Goal: Transaction & Acquisition: Subscribe to service/newsletter

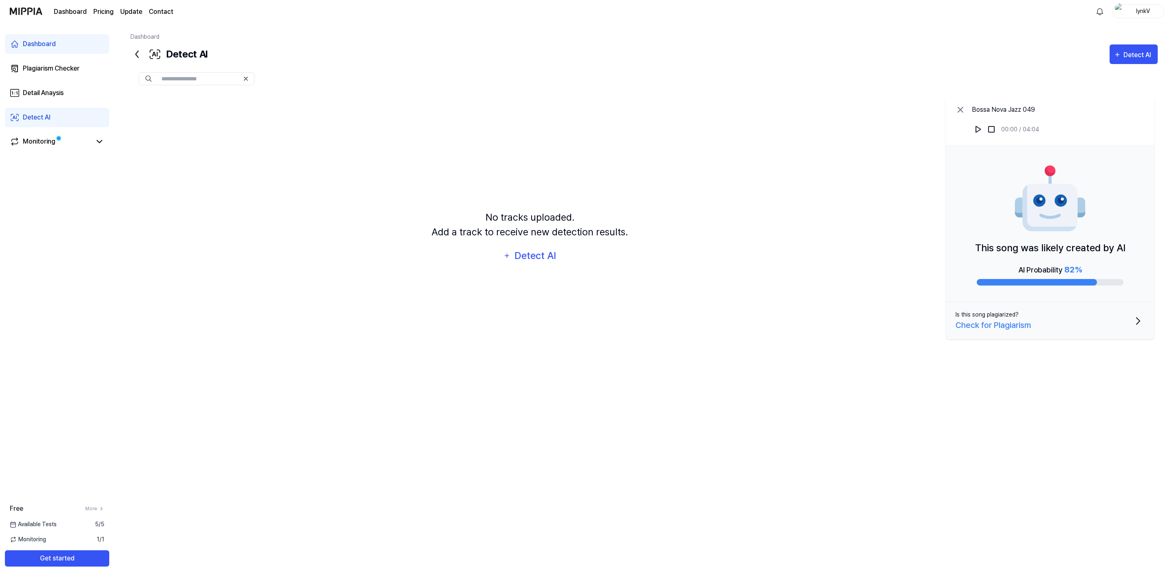
drag, startPoint x: 415, startPoint y: 276, endPoint x: 304, endPoint y: 380, distance: 152.5
click at [415, 276] on div "No tracks uploaded. Add a track to receive new detection results. Detect AI" at bounding box center [529, 237] width 799 height 289
click at [74, 554] on button "Get started" at bounding box center [57, 558] width 104 height 16
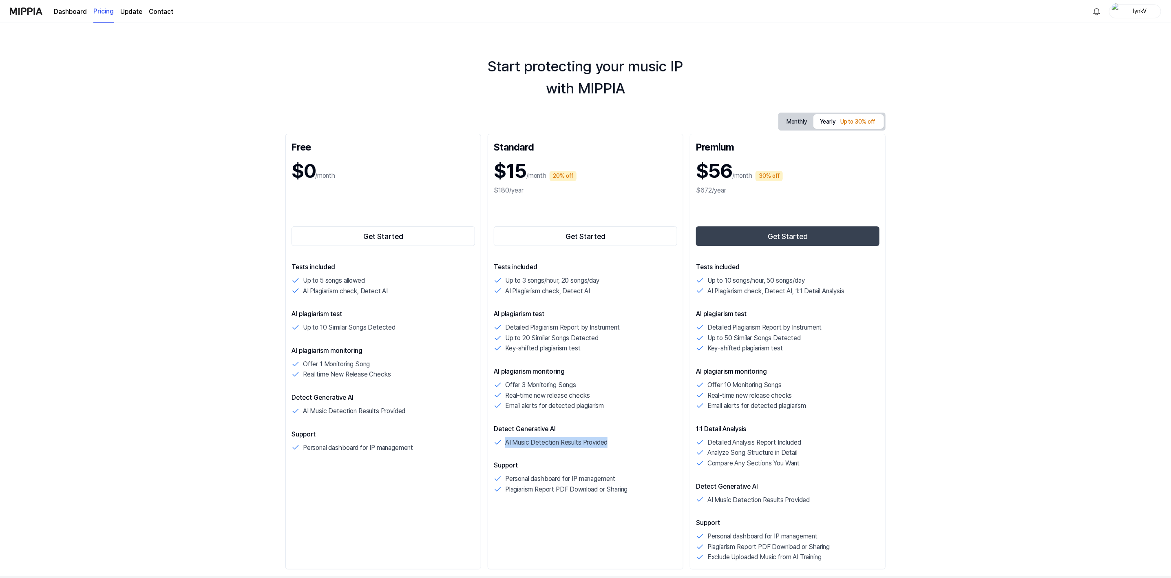
drag, startPoint x: 621, startPoint y: 440, endPoint x: 501, endPoint y: 438, distance: 119.9
click at [501, 438] on div "AI Music Detection Results Provided" at bounding box center [585, 442] width 183 height 11
drag, startPoint x: 426, startPoint y: 411, endPoint x: 291, endPoint y: 410, distance: 134.1
click at [293, 410] on div "AI Music Detection Results Provided" at bounding box center [382, 411] width 183 height 11
click at [244, 409] on div "Start protecting your music IP with MIPPIA Monthly Yearly Up to 30% off Free $0…" at bounding box center [585, 300] width 1171 height 555
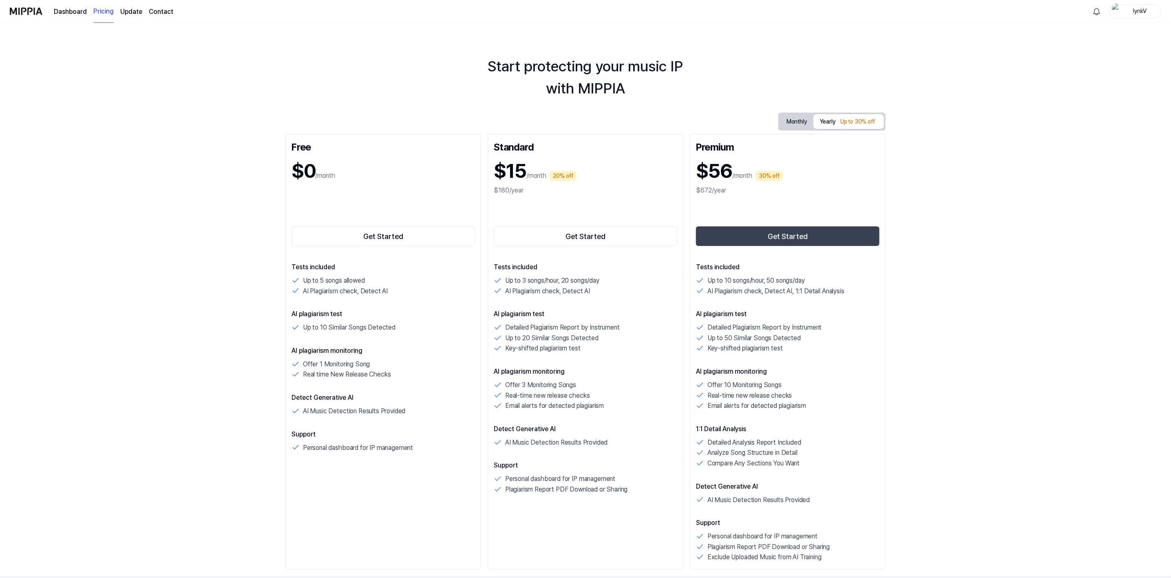
click at [1140, 10] on div "lynkV" at bounding box center [1140, 11] width 32 height 9
click at [737, 53] on div "Start protecting your music IP with MIPPIA Monthly Yearly Up to 30% off Free $0…" at bounding box center [585, 300] width 1171 height 555
click at [20, 8] on img at bounding box center [26, 11] width 33 height 22
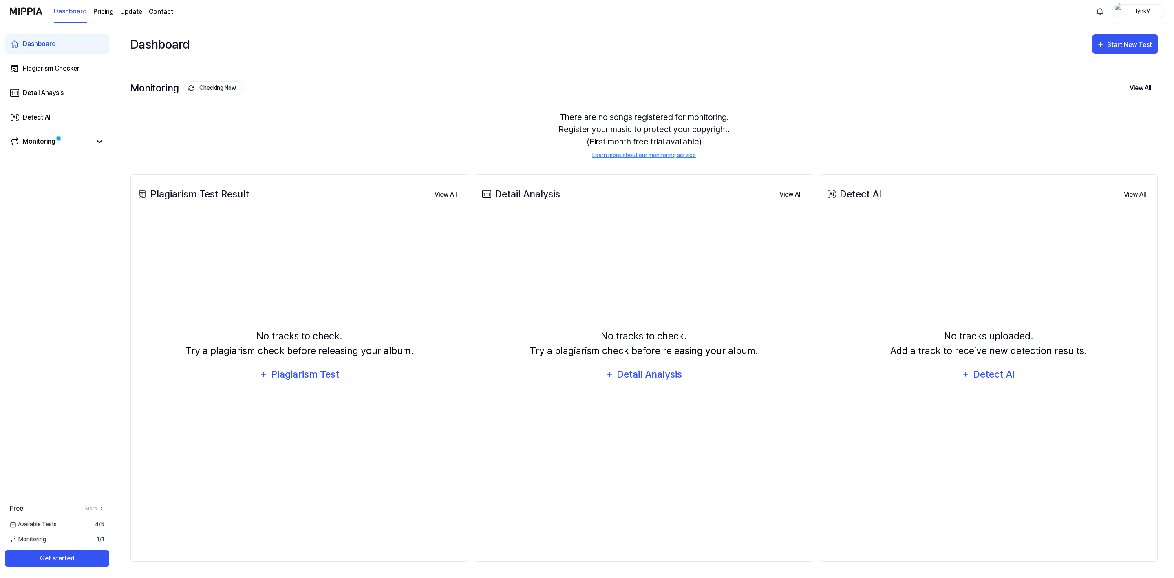
click at [619, 455] on div "No tracks to check. Try a plagiarism check before releasing your album. Detail …" at bounding box center [643, 356] width 327 height 276
click at [432, 508] on div "Plagiarism Test Result View All Plagiarism Test Result No tracks to check. Try …" at bounding box center [299, 367] width 338 height 387
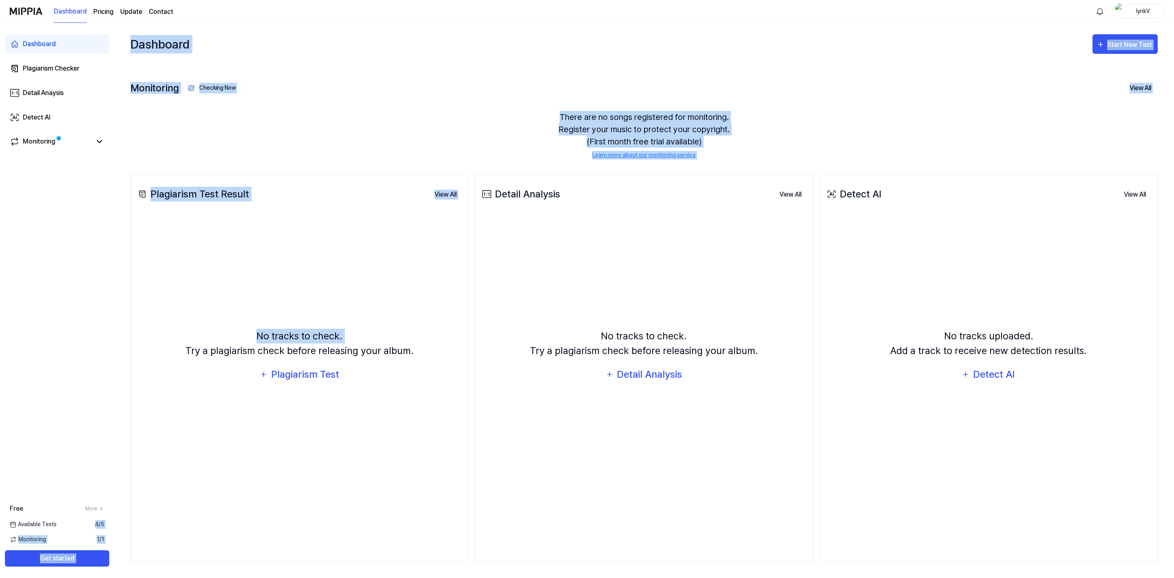
drag, startPoint x: 91, startPoint y: 521, endPoint x: 118, endPoint y: 532, distance: 29.1
click at [118, 532] on div "Dashboard Plagiarism Checker Detail Anaysis Detect AI Monitoring Free More Avai…" at bounding box center [587, 300] width 1174 height 555
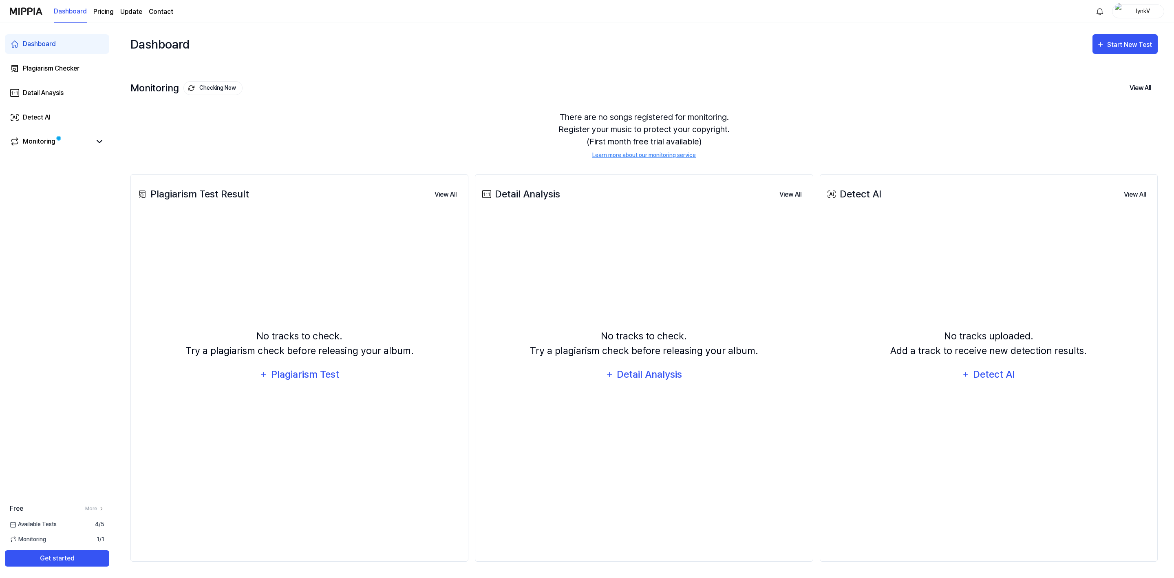
click at [114, 408] on div "Dashboard Plagiarism Checker Detail Anaysis Detect AI Monitoring Free More Avai…" at bounding box center [57, 300] width 114 height 555
click at [95, 524] on span "4 / 5" at bounding box center [99, 524] width 9 height 9
click at [95, 455] on div "Dashboard Plagiarism Checker Detail Anaysis Detect AI Monitoring Free More Avai…" at bounding box center [57, 300] width 114 height 555
click at [95, 561] on button "Get started" at bounding box center [57, 558] width 104 height 16
